Goal: Obtain resource: Obtain resource

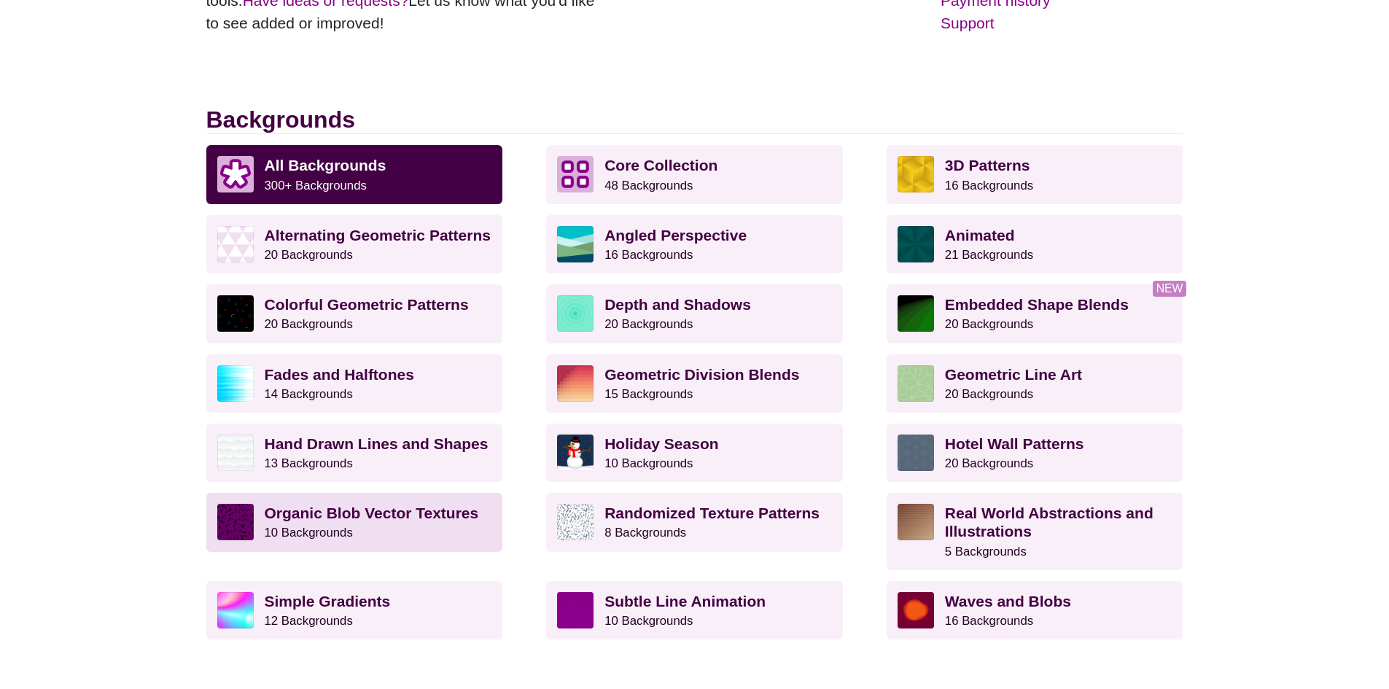
scroll to position [365, 0]
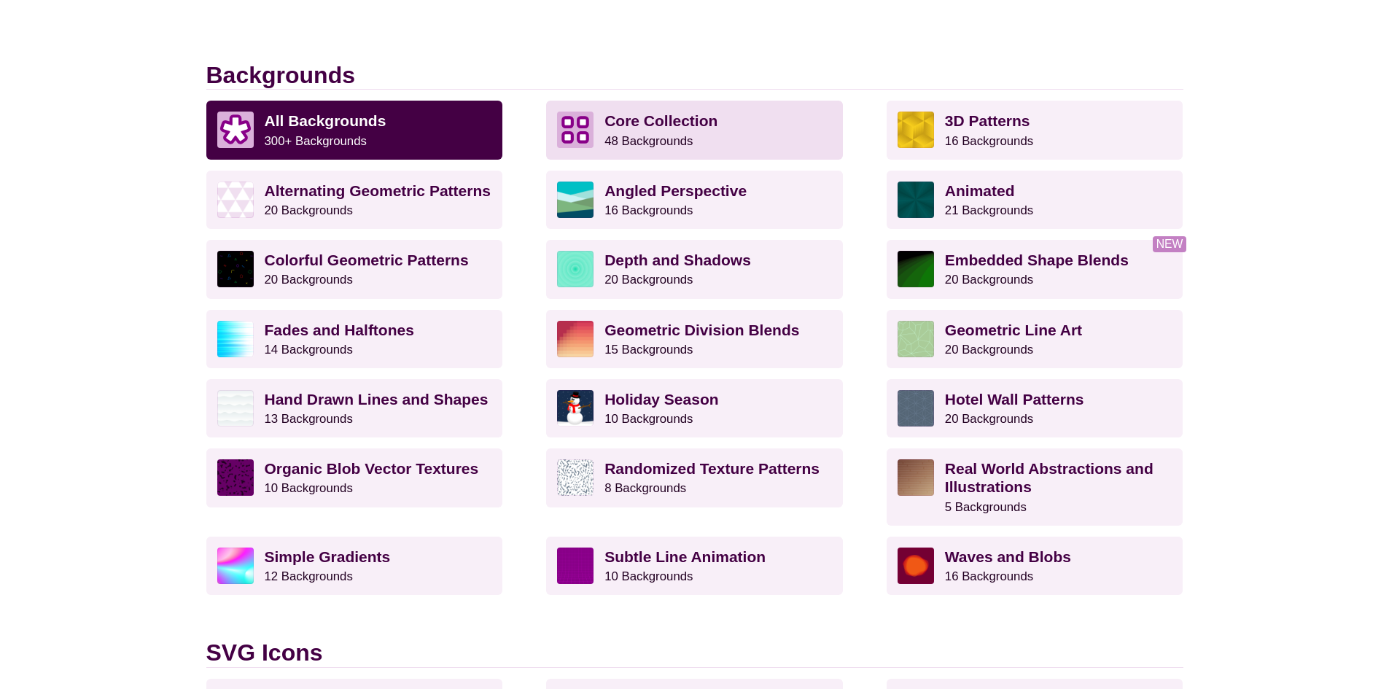
click at [633, 122] on strong "Core Collection" at bounding box center [661, 120] width 113 height 17
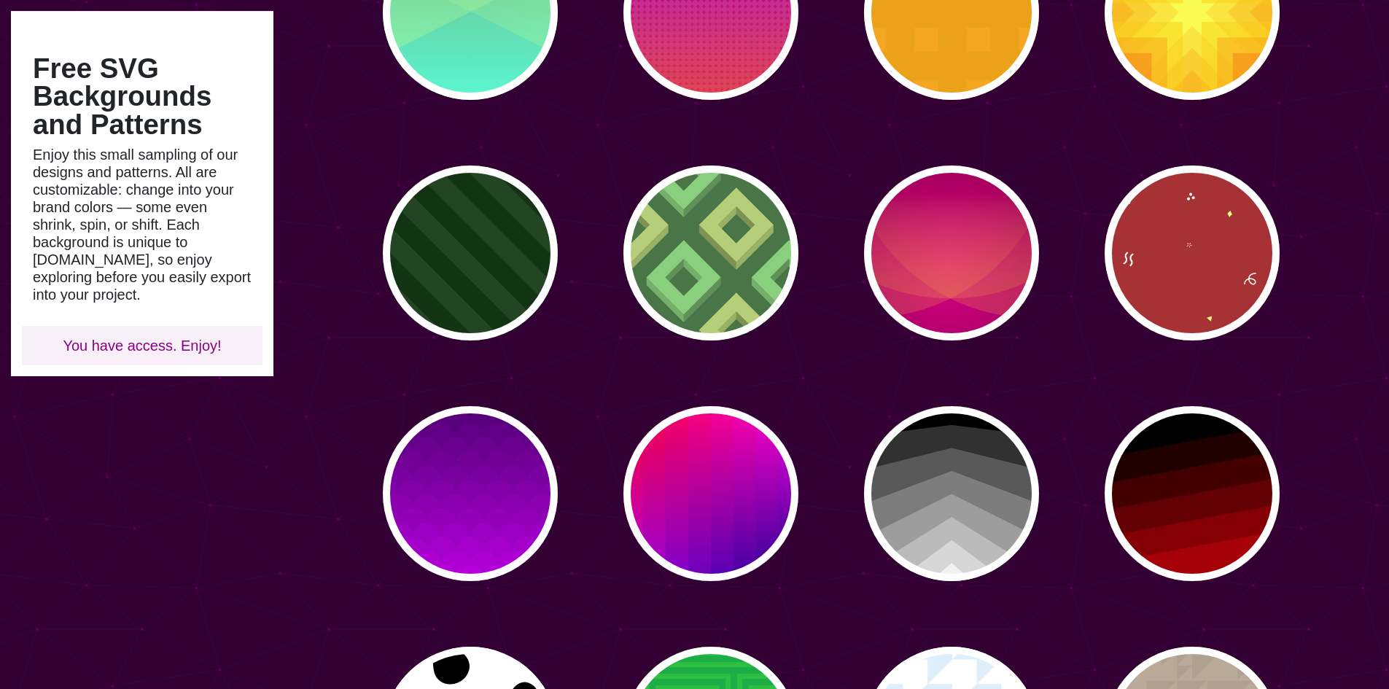
scroll to position [1021, 0]
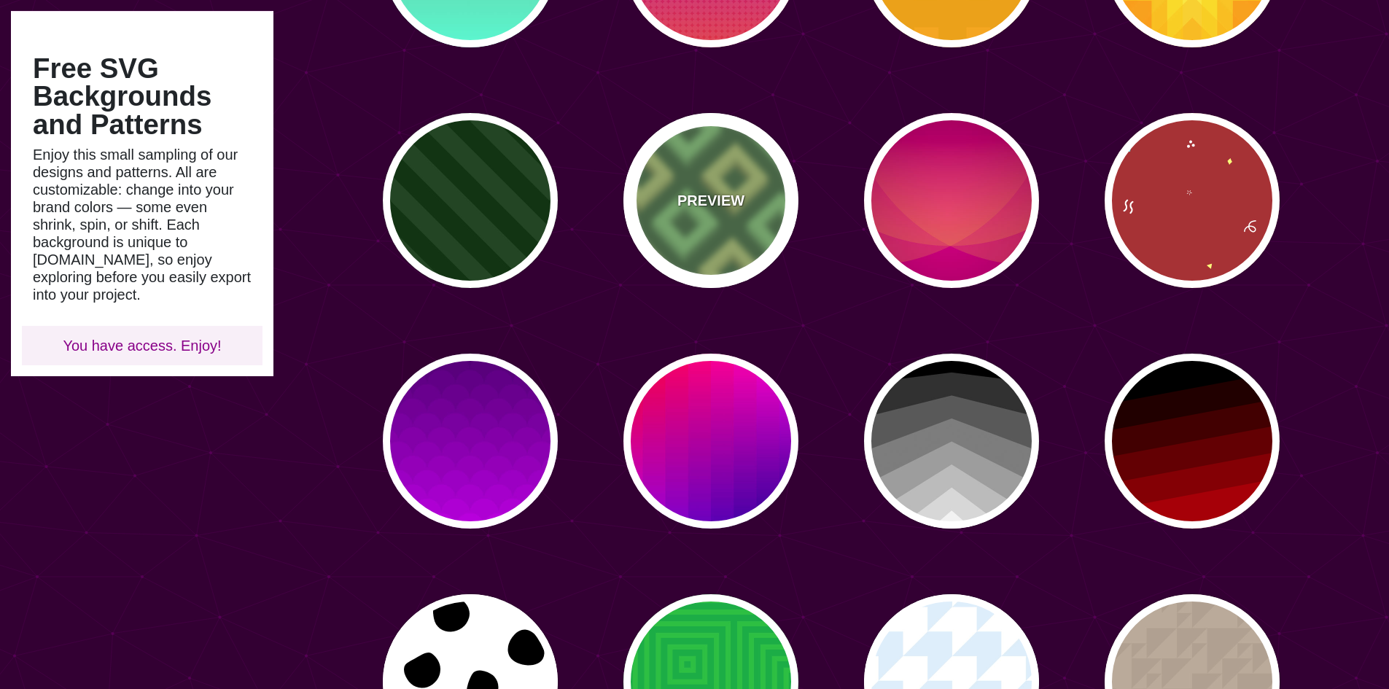
click at [749, 217] on div "PREVIEW" at bounding box center [711, 200] width 175 height 175
type input "#487346"
type input "#B6CC76"
type input "#89CC7C"
type input "200"
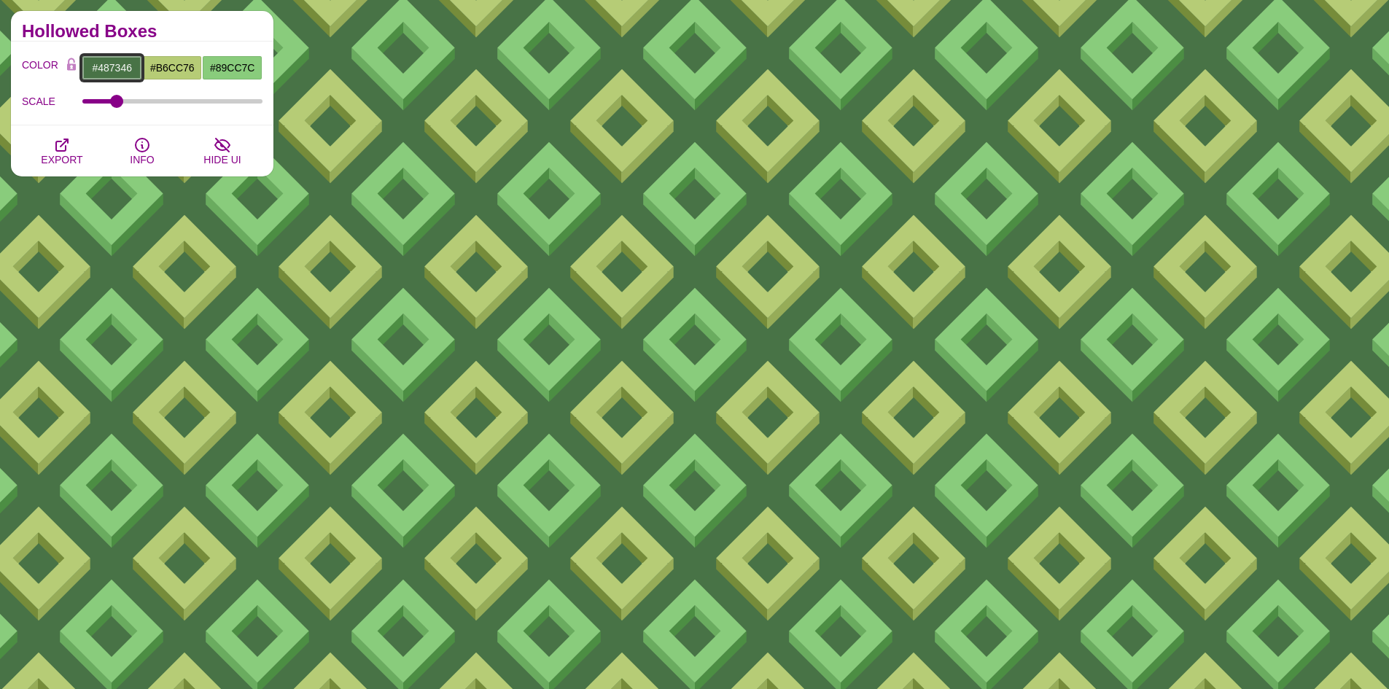
click at [120, 70] on input "#487346" at bounding box center [112, 67] width 61 height 25
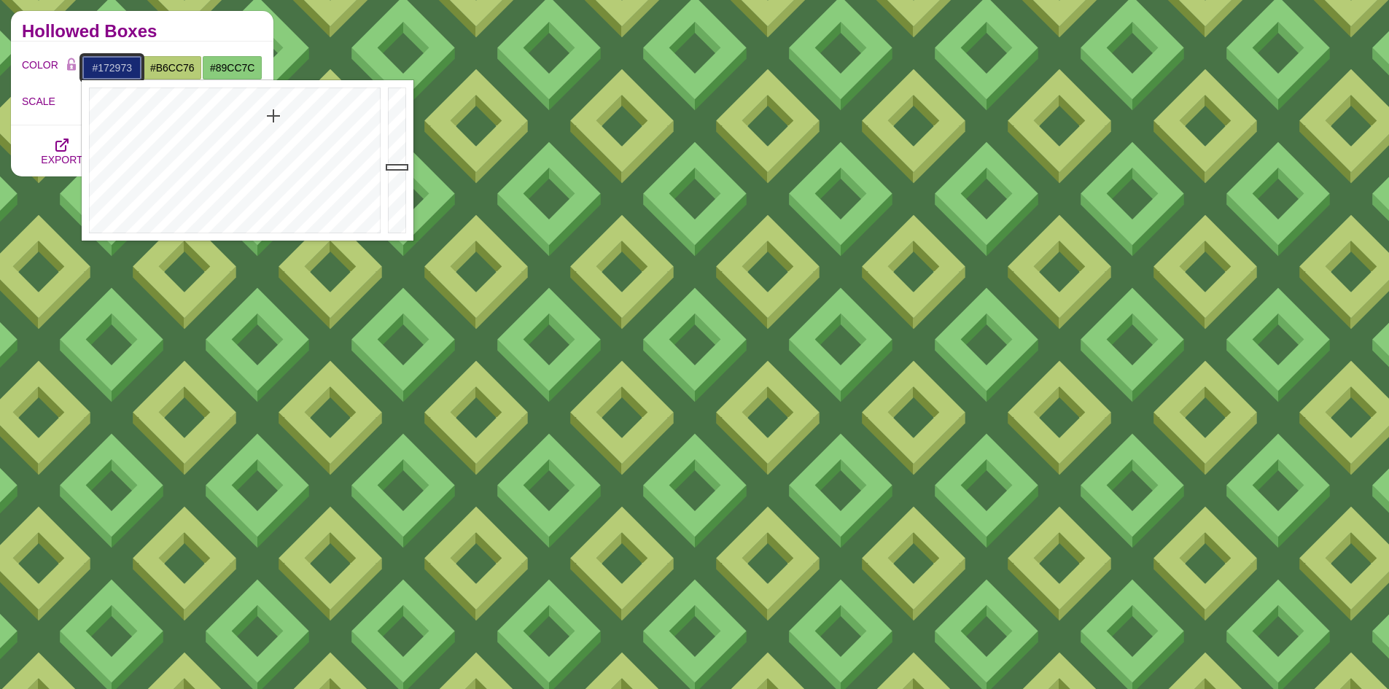
click at [274, 116] on div at bounding box center [233, 160] width 303 height 160
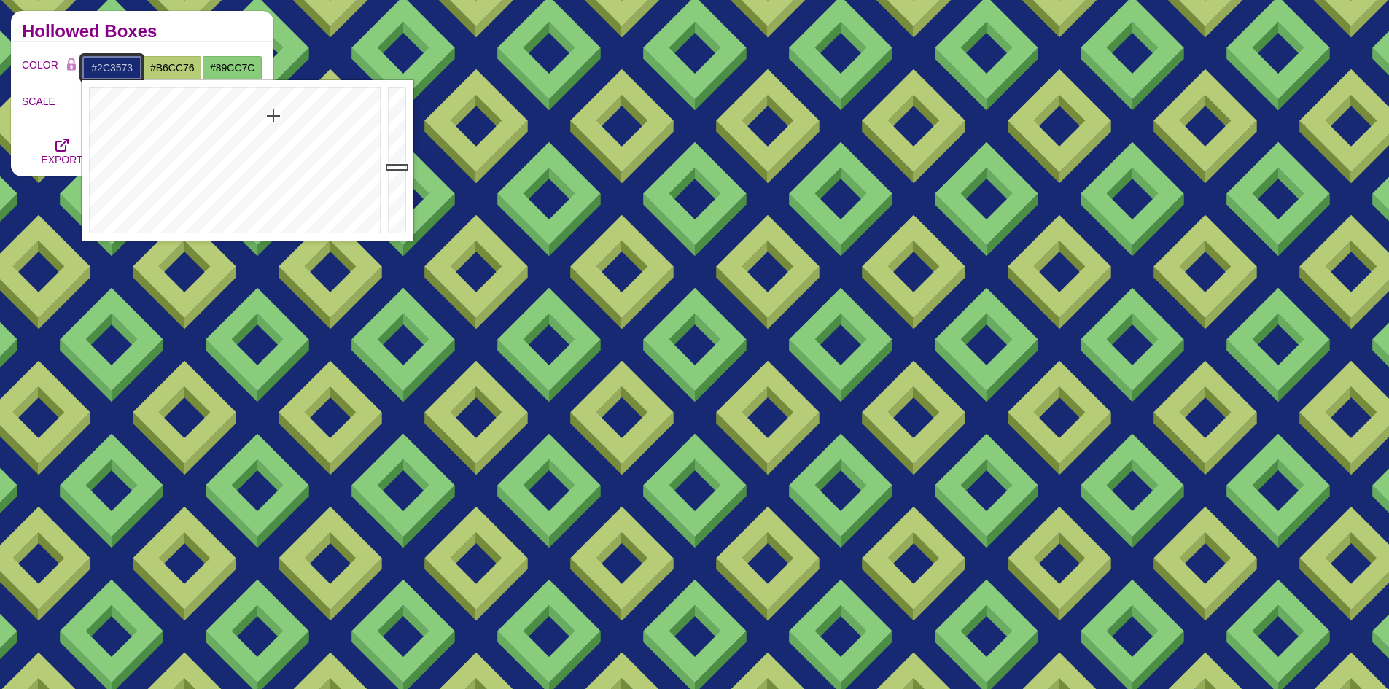
click at [277, 144] on div at bounding box center [233, 160] width 303 height 160
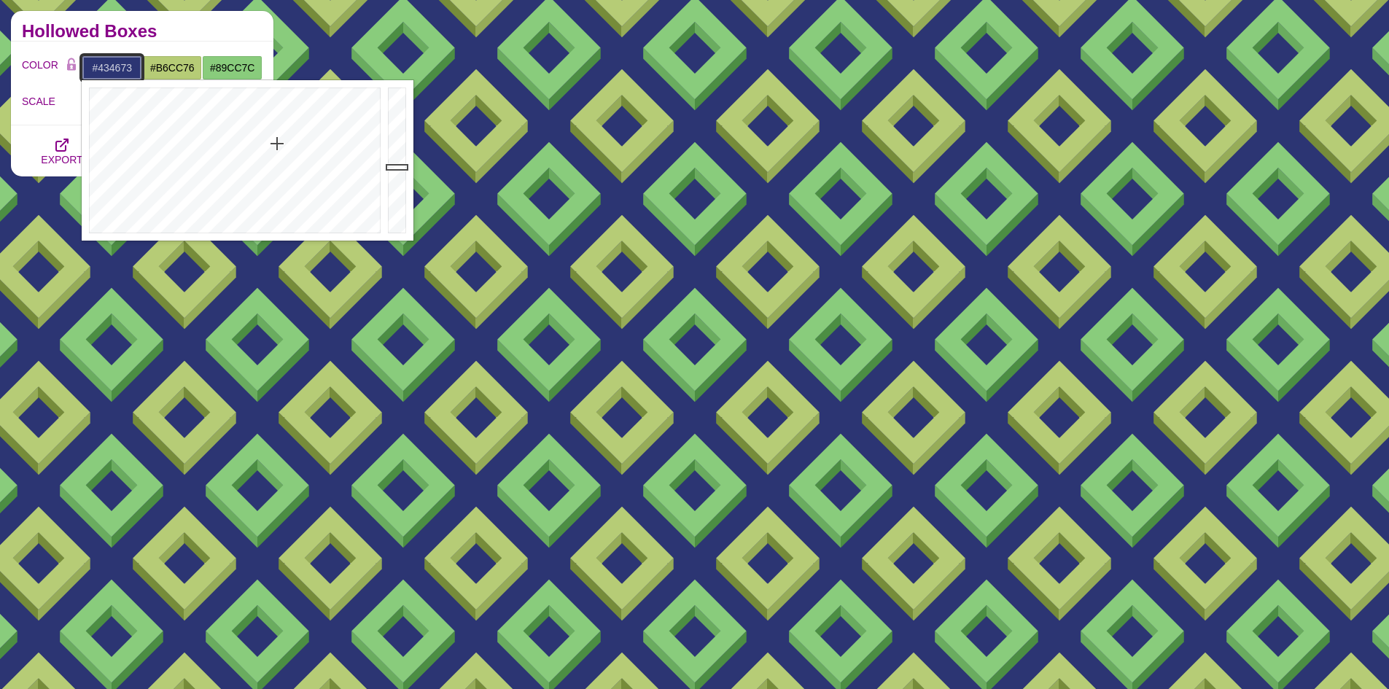
click at [280, 172] on div at bounding box center [233, 160] width 303 height 160
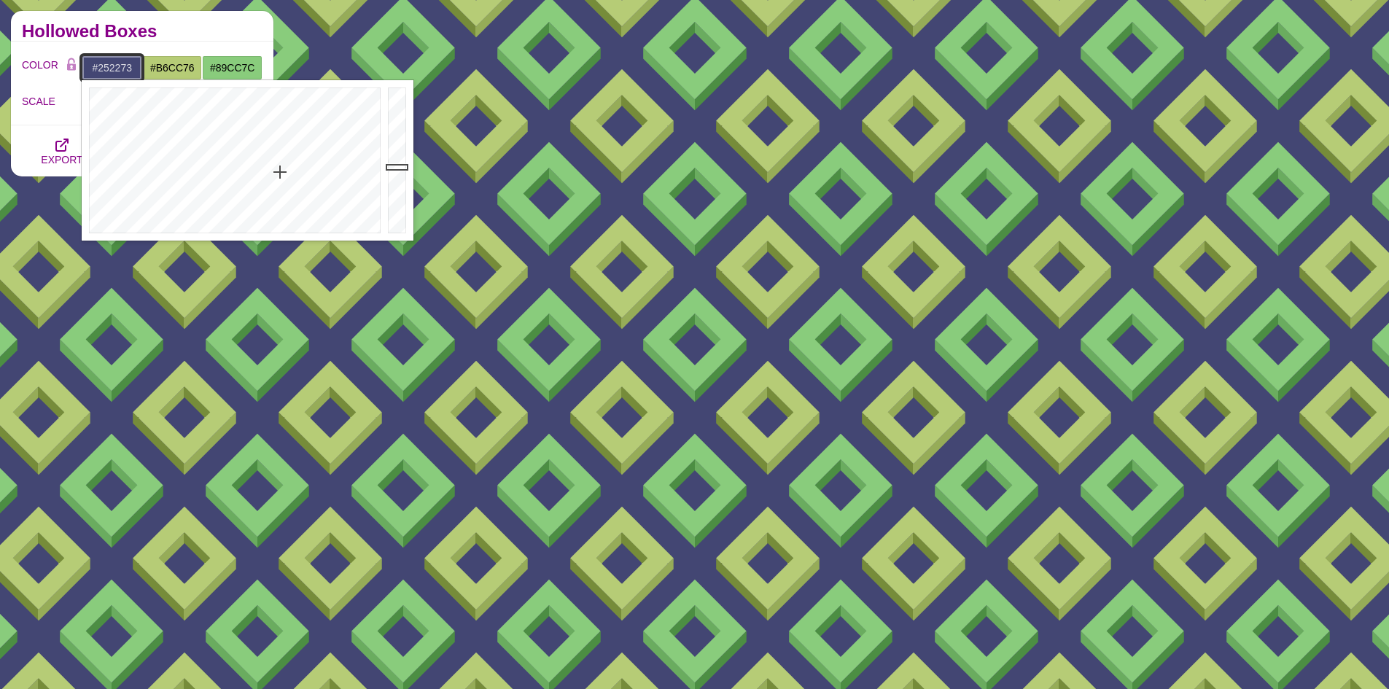
click at [285, 131] on div at bounding box center [233, 160] width 303 height 160
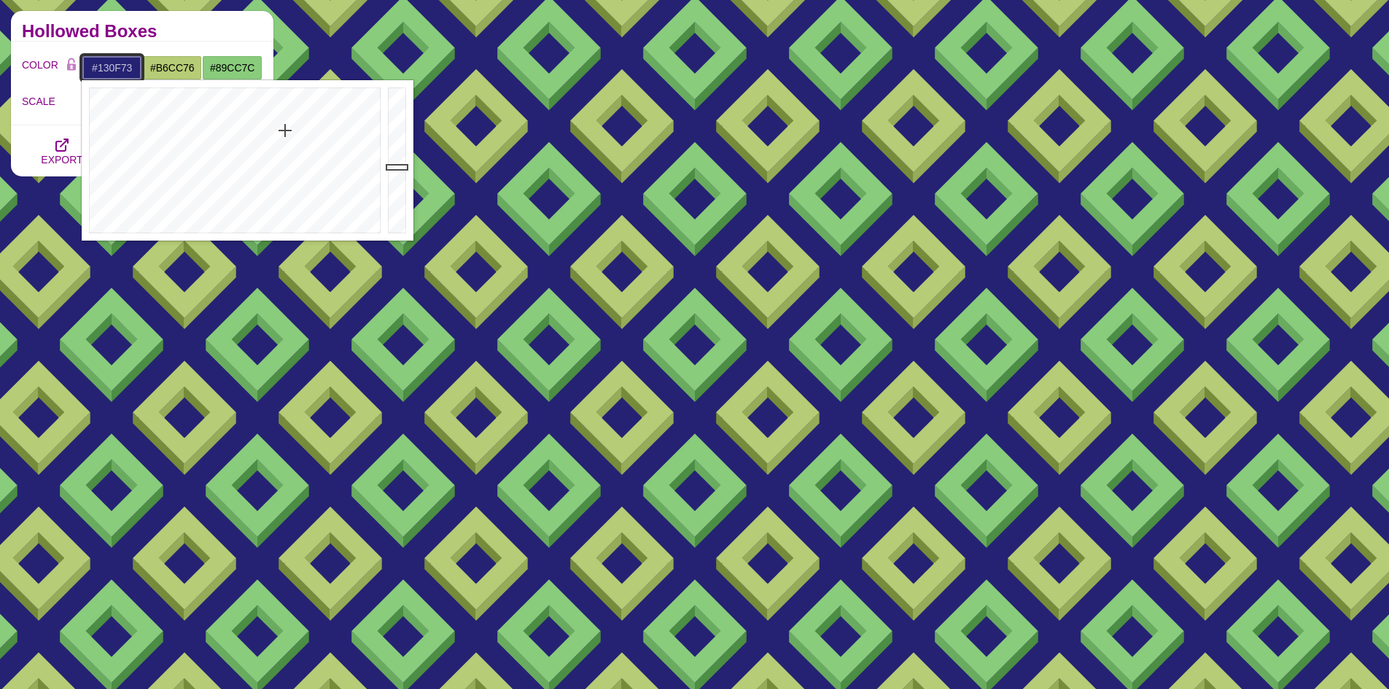
click at [285, 106] on div at bounding box center [233, 160] width 303 height 160
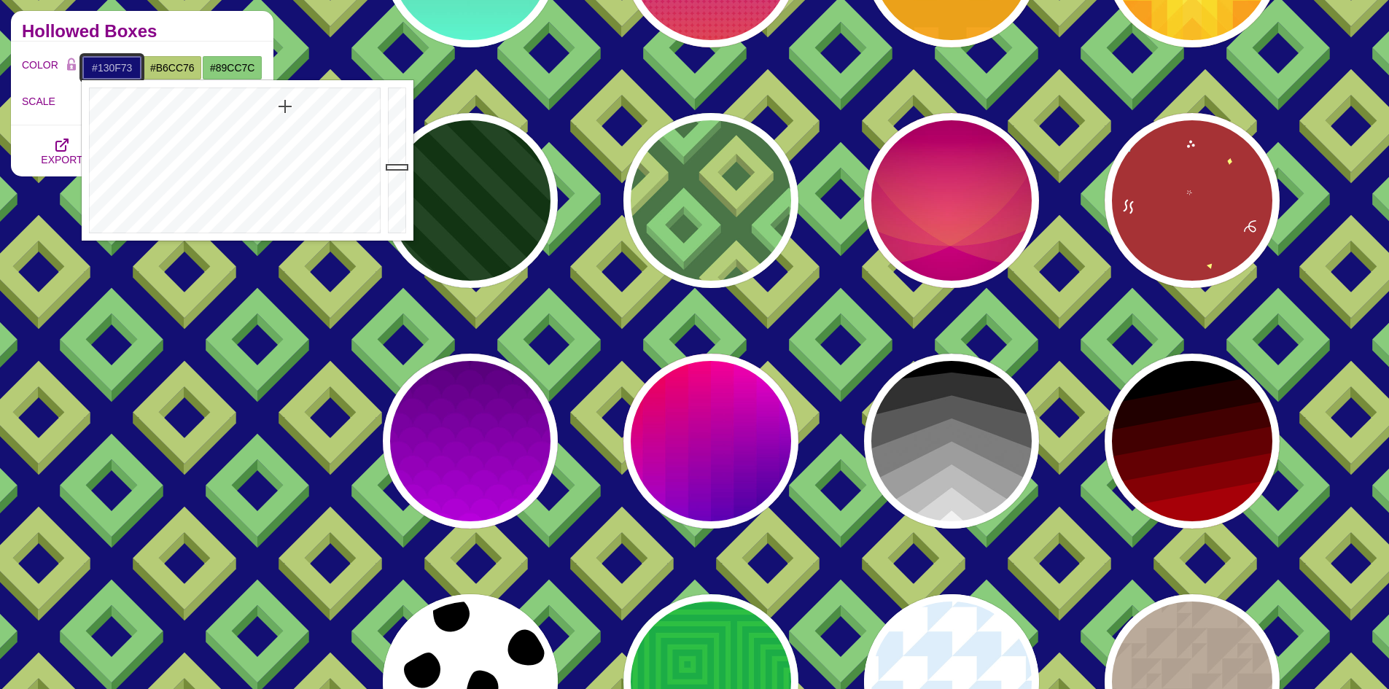
type input "#110D67"
click at [398, 174] on div at bounding box center [398, 160] width 29 height 160
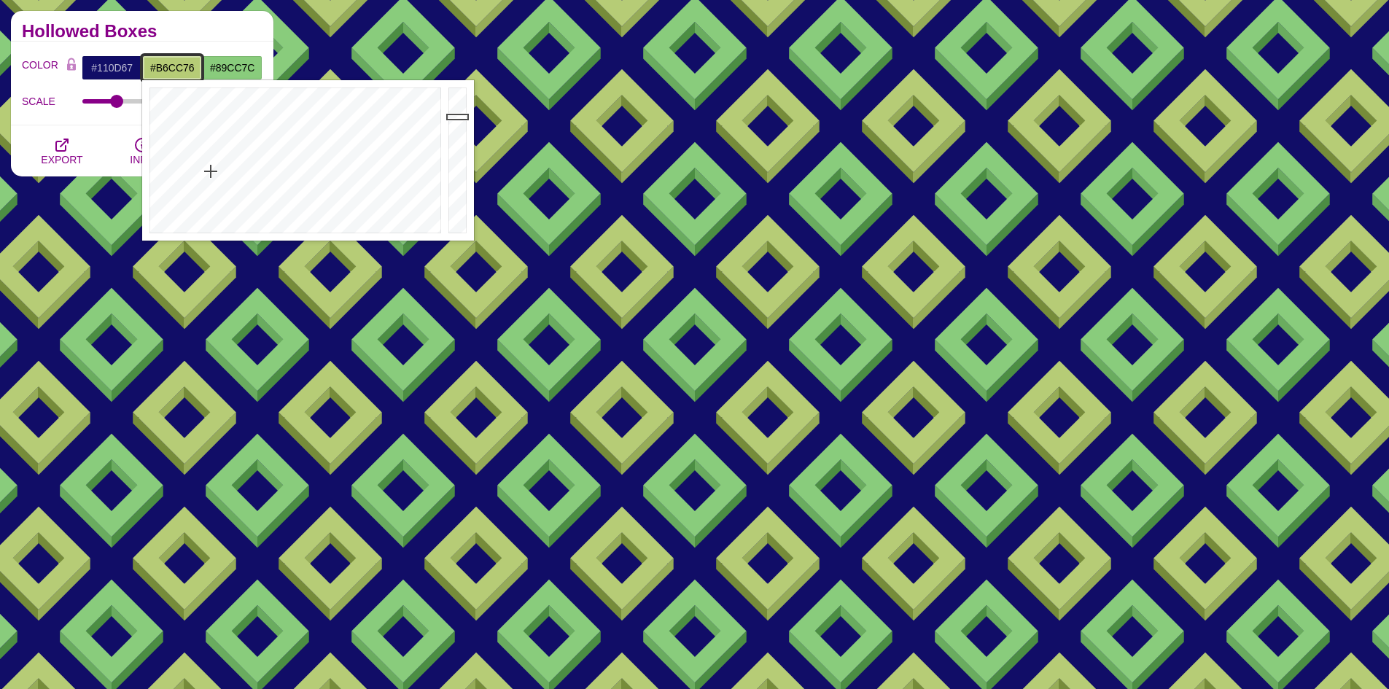
drag, startPoint x: 195, startPoint y: 66, endPoint x: 142, endPoint y: 64, distance: 53.3
click at [142, 64] on input "#B6CC76" at bounding box center [172, 67] width 61 height 25
paste input "F59F00"
type input "#F59F00"
click at [236, 36] on h2 "Hollowed Boxes" at bounding box center [142, 32] width 241 height 12
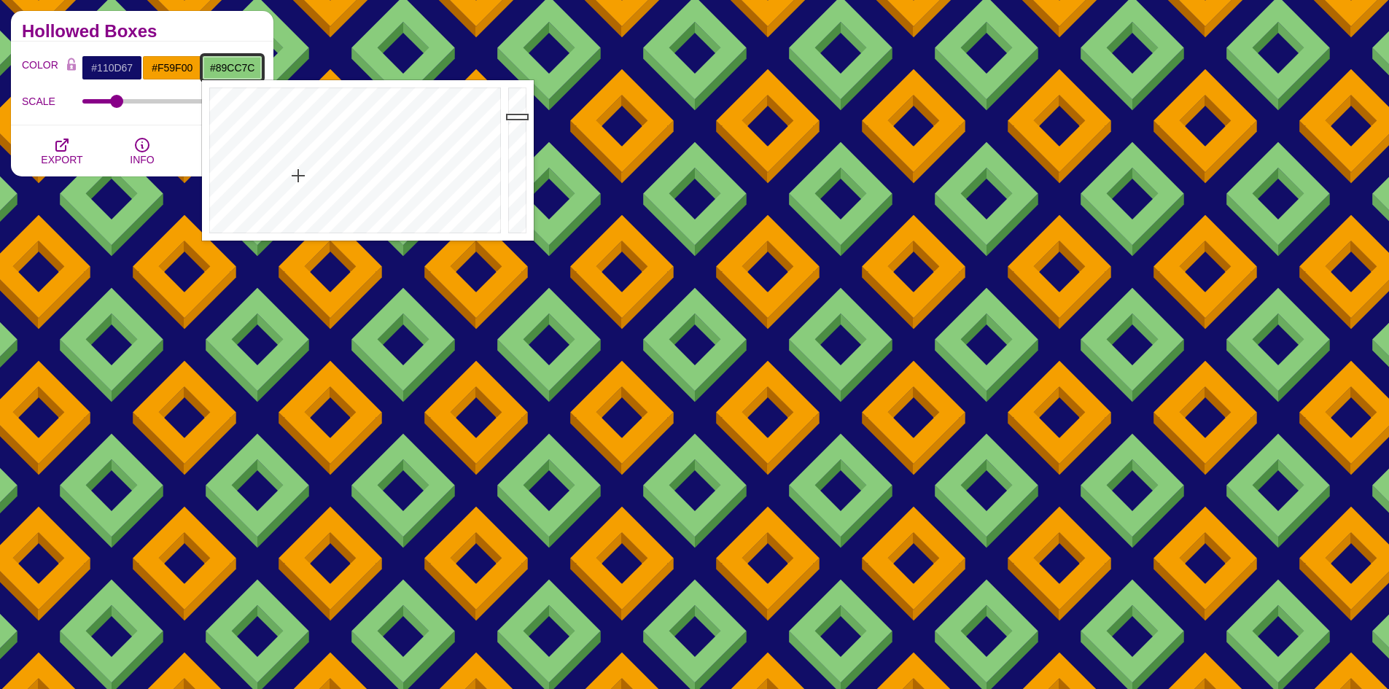
drag, startPoint x: 258, startPoint y: 65, endPoint x: 207, endPoint y: 67, distance: 51.1
click at [207, 67] on input "#89CC7C" at bounding box center [232, 67] width 61 height 25
paste input "F59F00"
type input "#F59F00"
click at [217, 41] on div "Hollowed Boxes" at bounding box center [142, 26] width 263 height 31
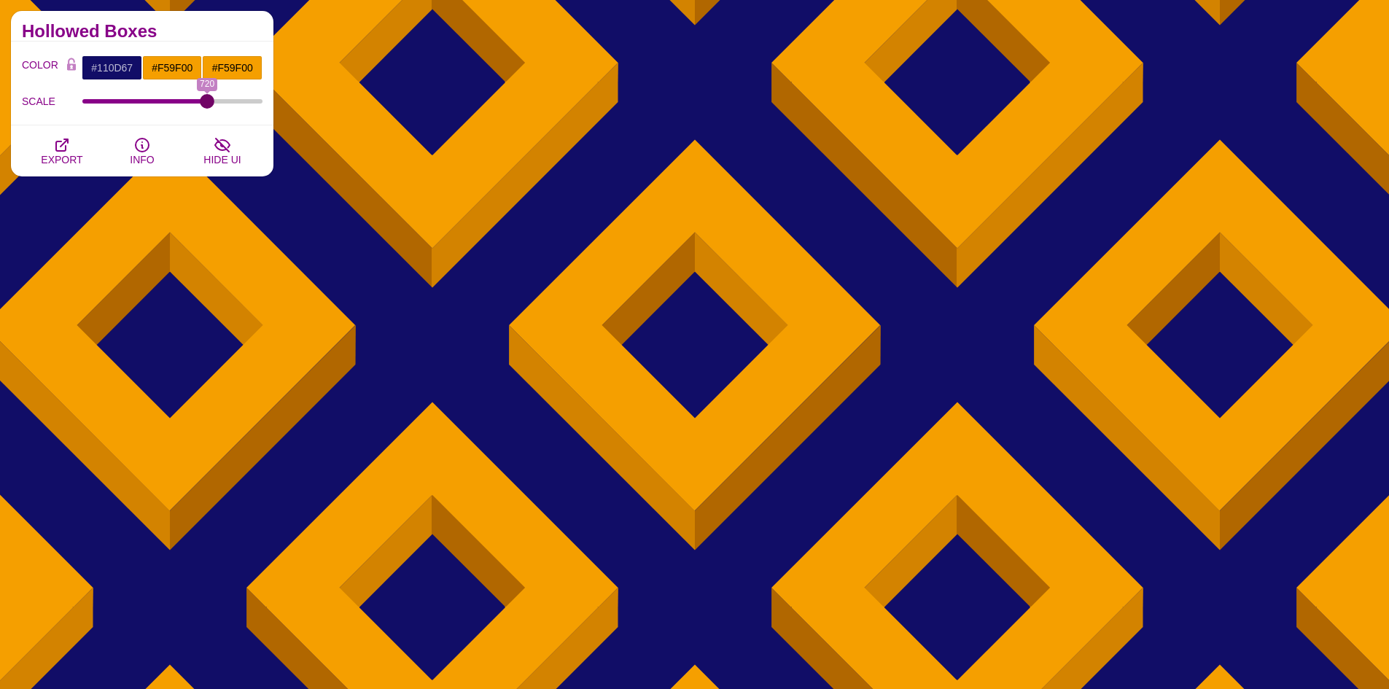
drag, startPoint x: 119, startPoint y: 100, endPoint x: 207, endPoint y: 120, distance: 90.6
click at [207, 104] on input "SCALE" at bounding box center [172, 101] width 181 height 6
click at [54, 151] on icon "button" at bounding box center [62, 145] width 18 height 18
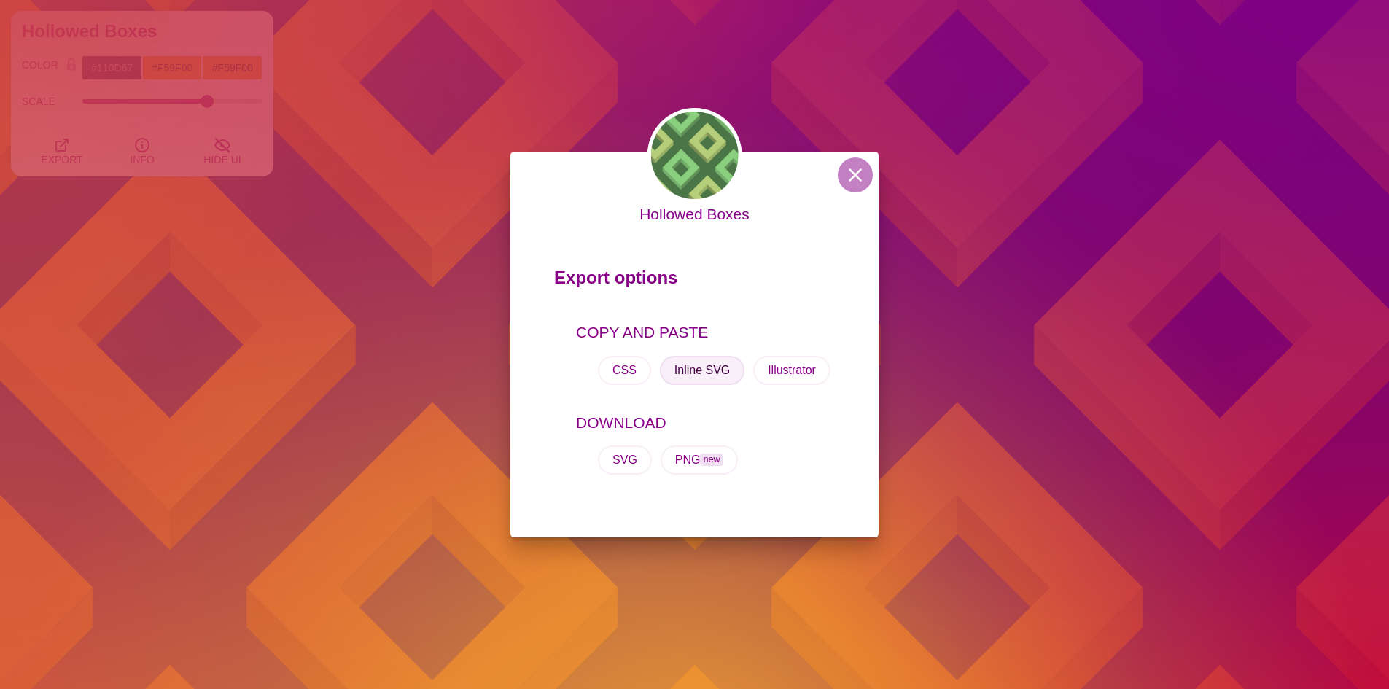
click at [699, 370] on button "Inline SVG" at bounding box center [702, 370] width 85 height 29
click at [858, 181] on button at bounding box center [855, 175] width 35 height 35
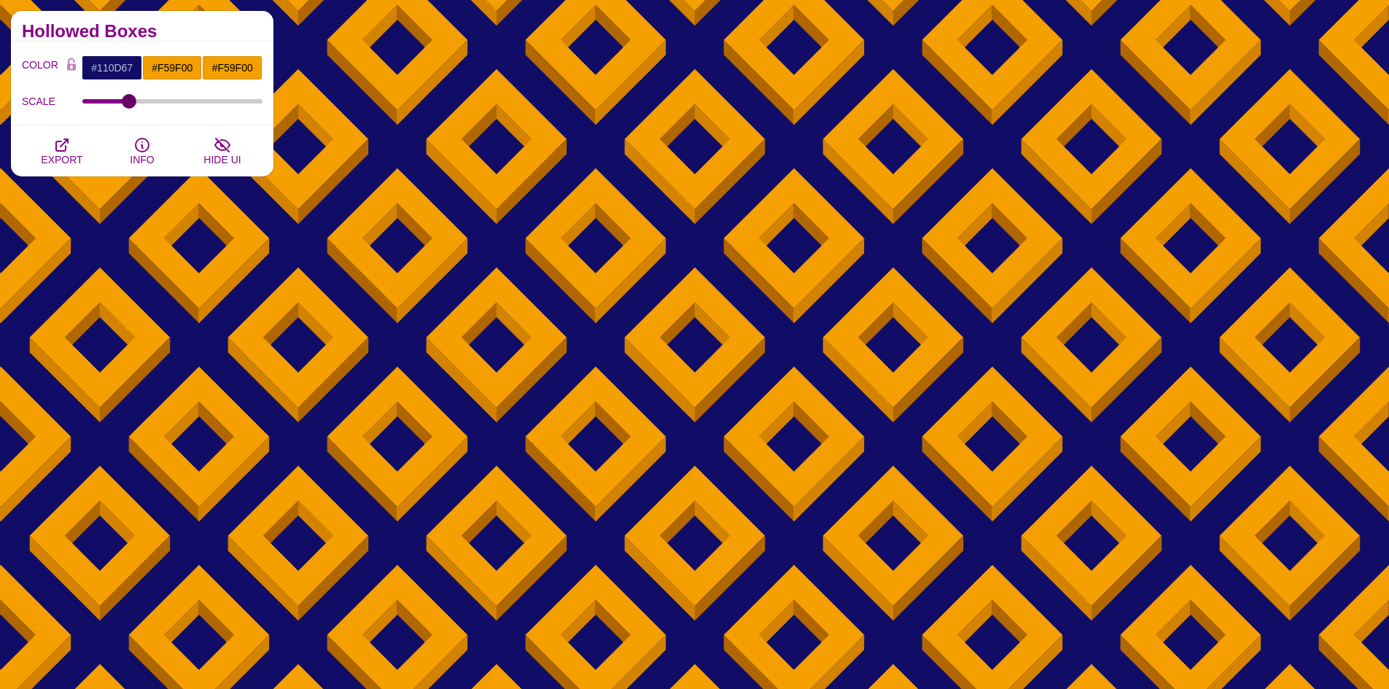
drag, startPoint x: 209, startPoint y: 100, endPoint x: 129, endPoint y: 99, distance: 79.5
type input "272"
click at [129, 99] on input "SCALE" at bounding box center [172, 101] width 181 height 6
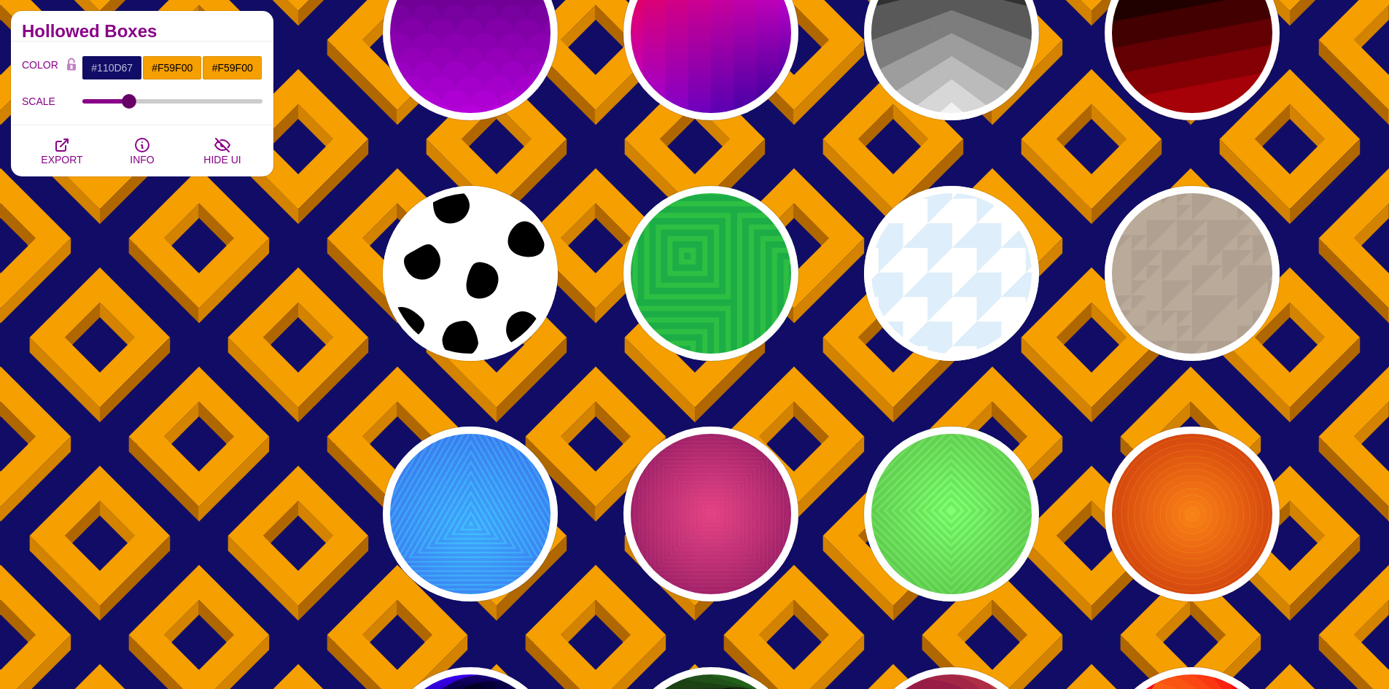
scroll to position [1459, 0]
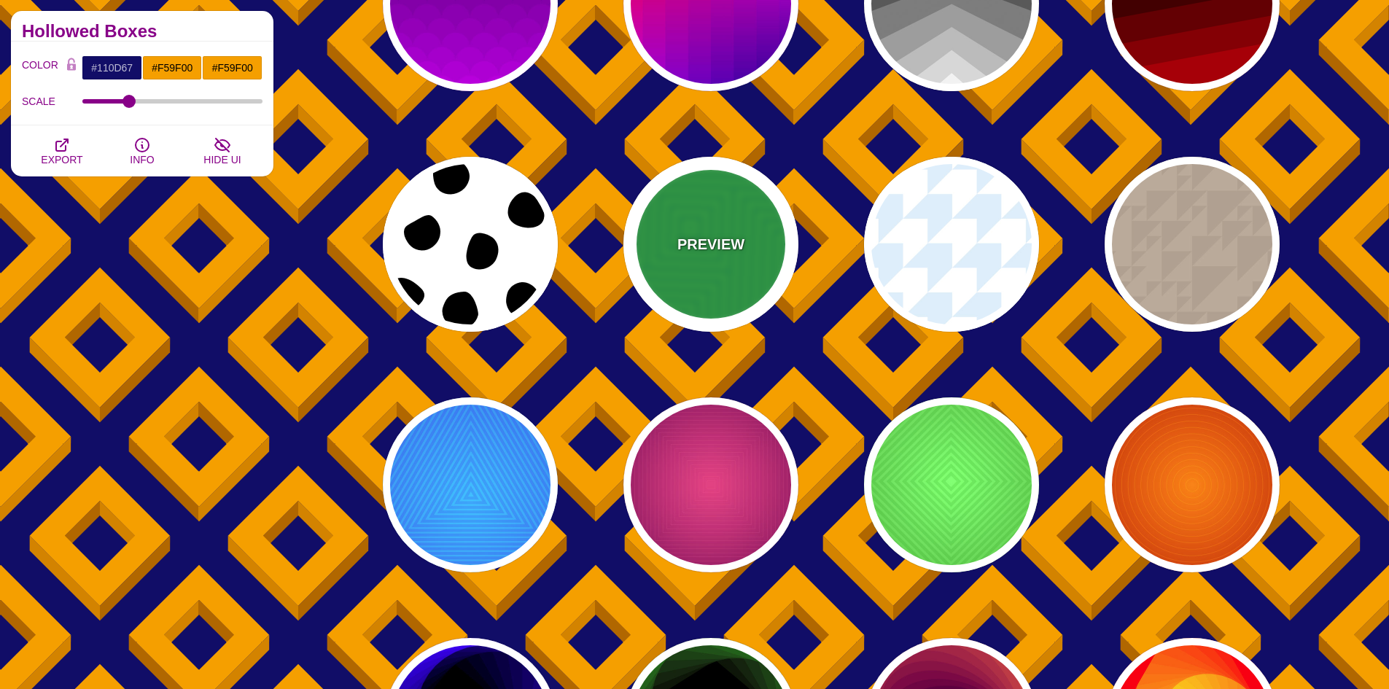
click at [742, 287] on div "PREVIEW" at bounding box center [711, 244] width 175 height 175
type input "#11AA44"
type input "#77FF33"
type input "400"
type input "0.2"
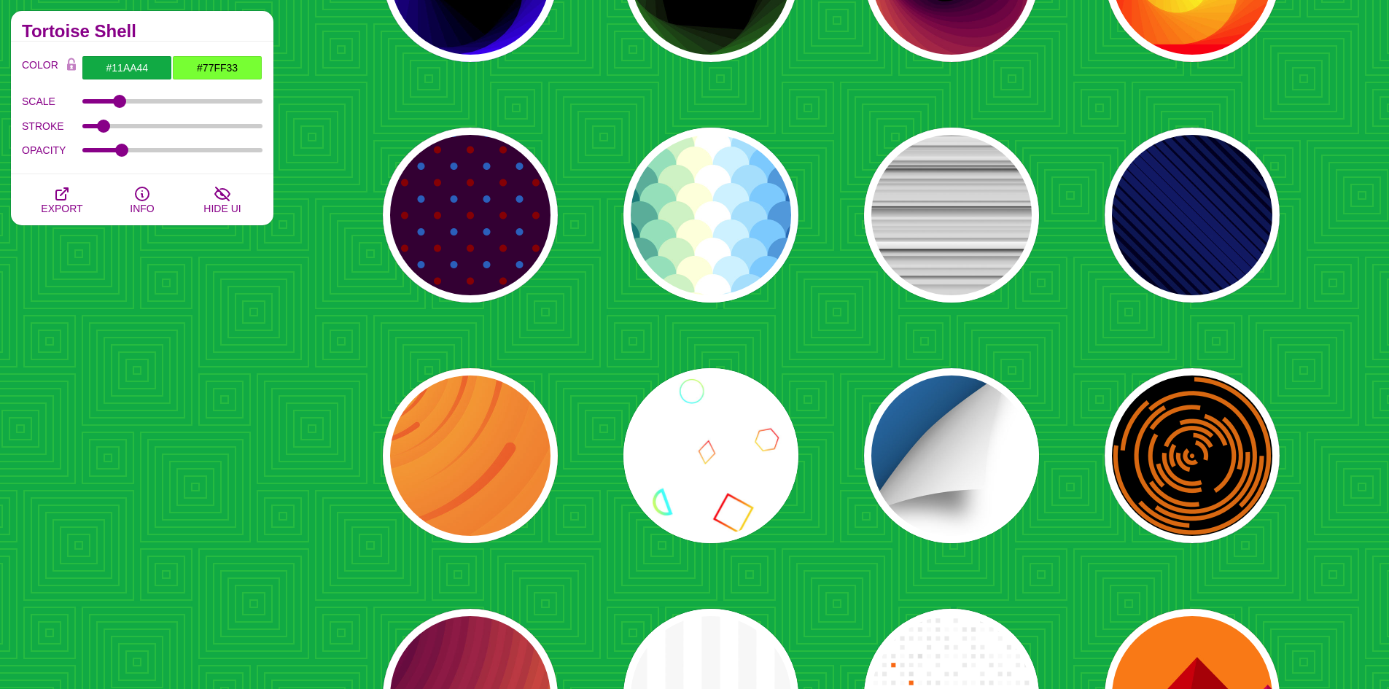
scroll to position [2188, 0]
